Goal: Task Accomplishment & Management: Manage account settings

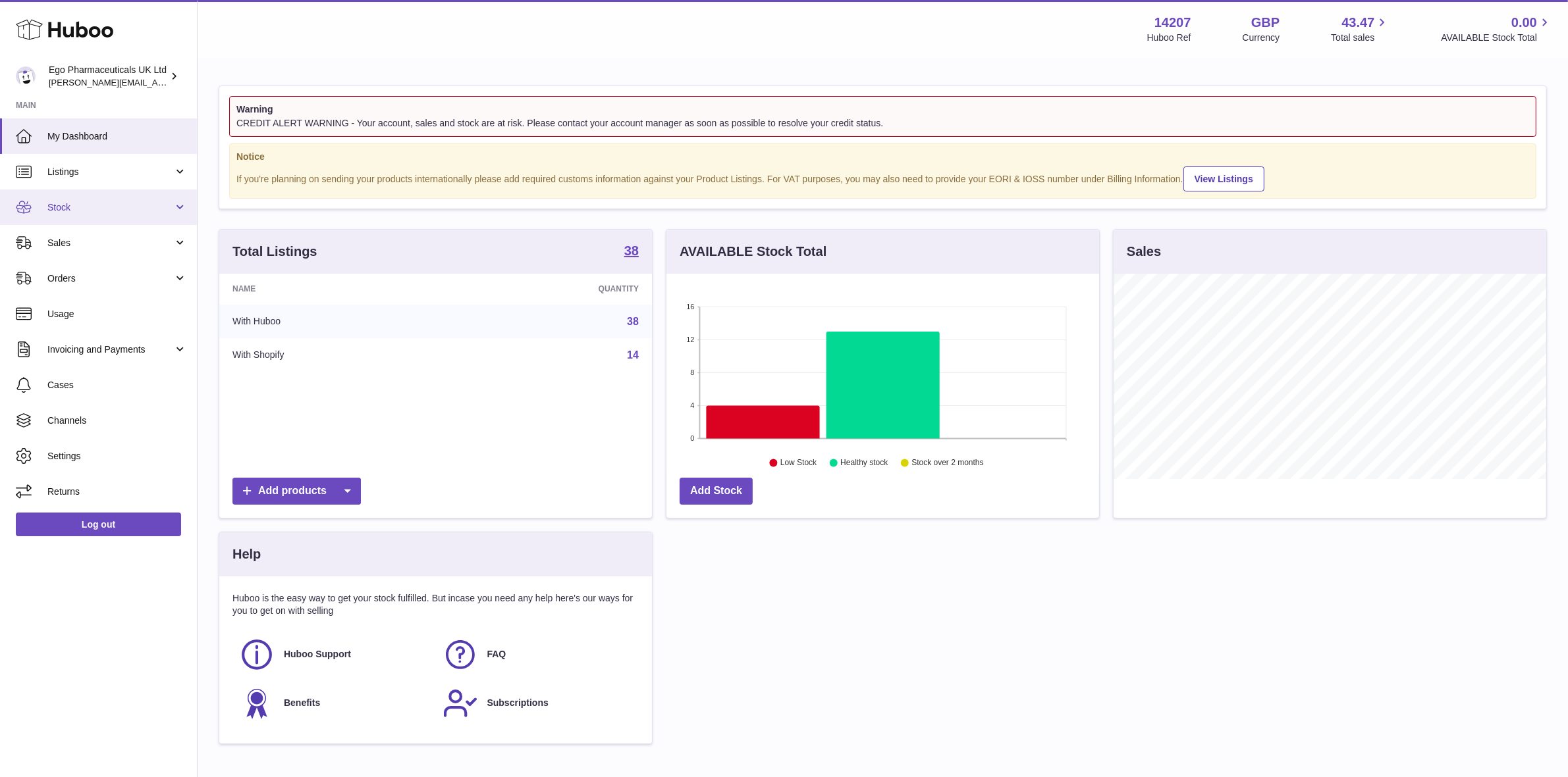
click at [68, 204] on span "Stock" at bounding box center [109, 207] width 126 height 12
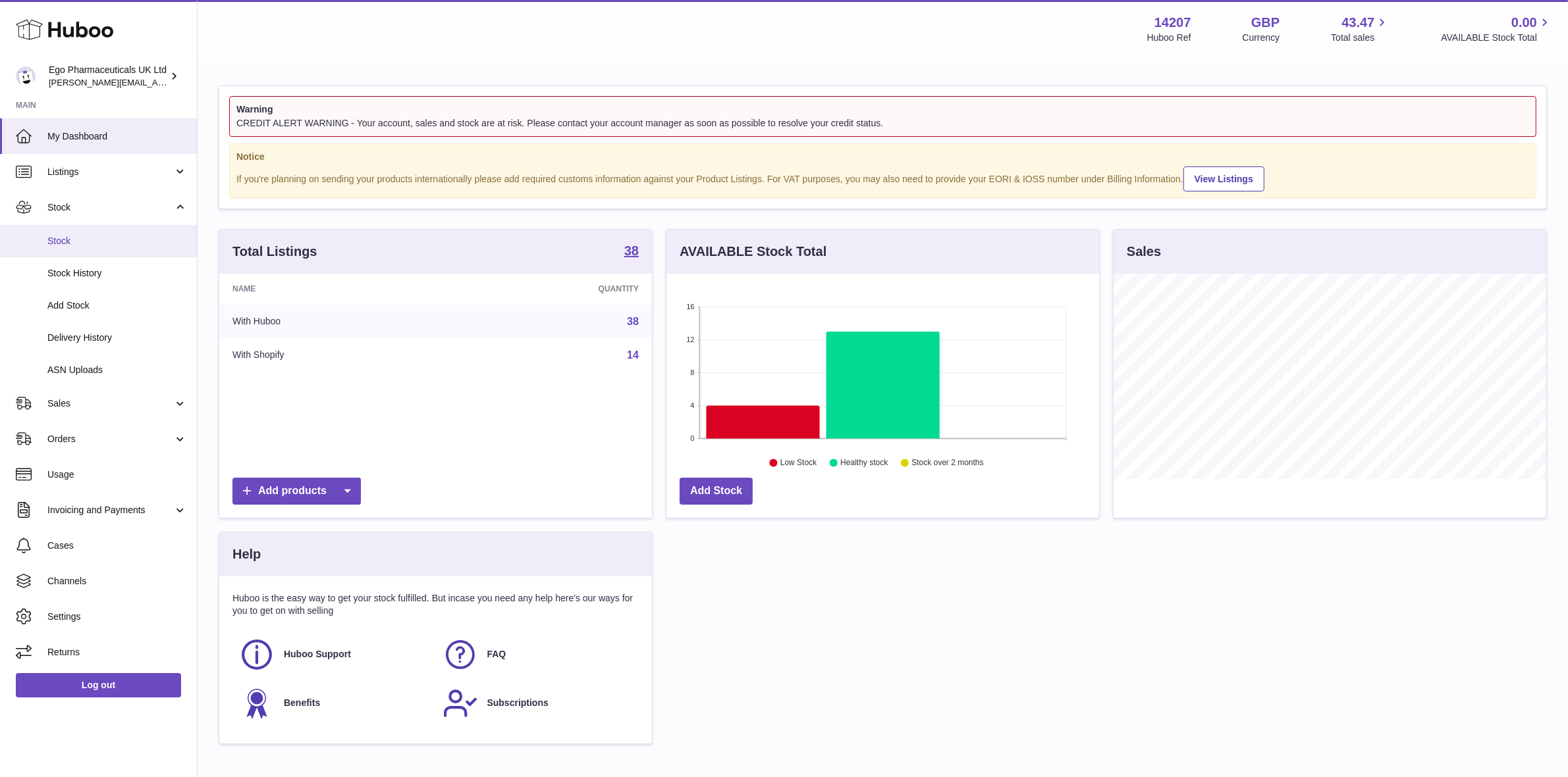
click at [66, 238] on span "Stock" at bounding box center [116, 241] width 139 height 12
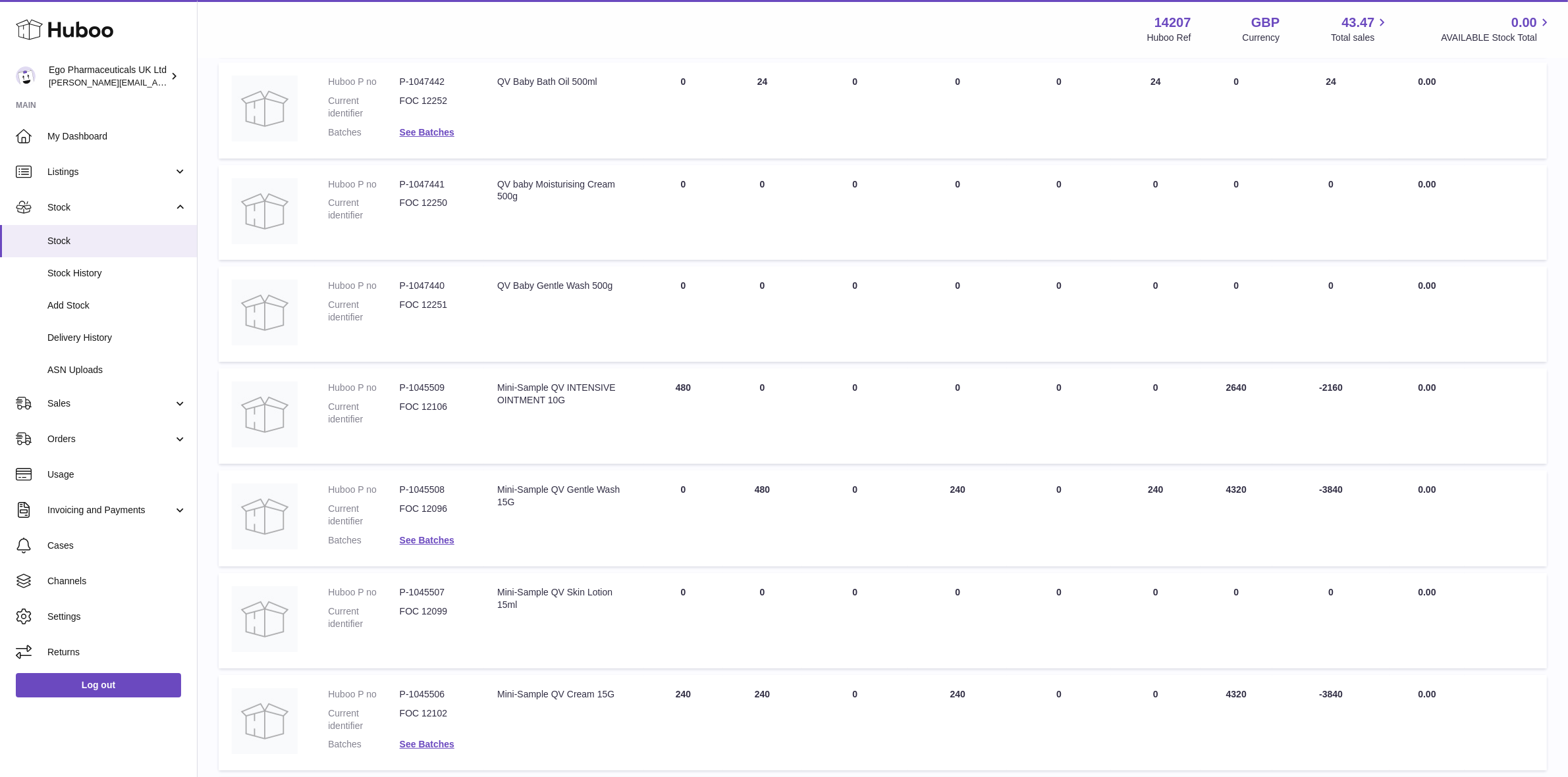
scroll to position [329, 0]
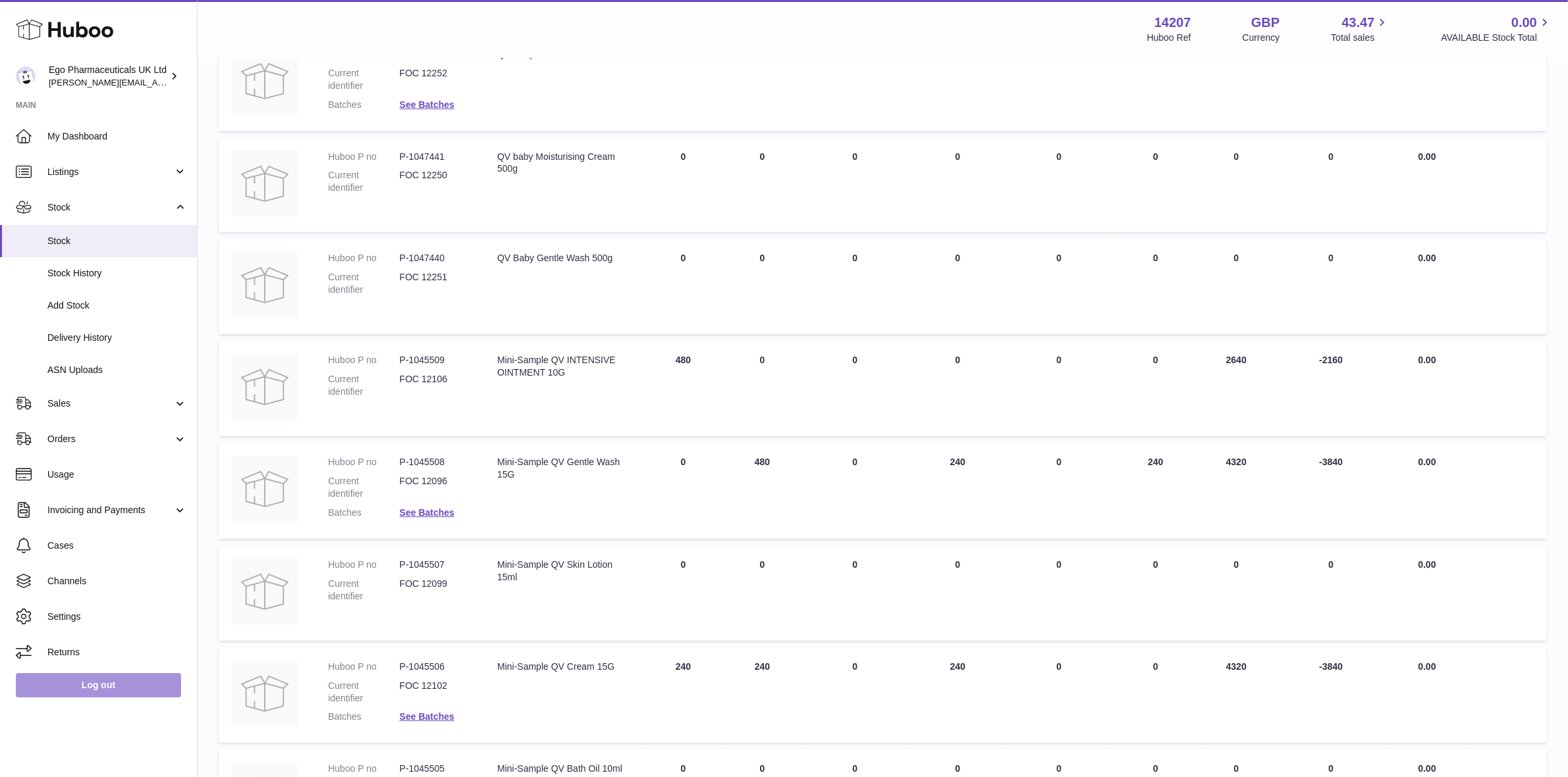
click at [107, 688] on link "Log out" at bounding box center [98, 685] width 165 height 24
